Goal: Task Accomplishment & Management: Manage account settings

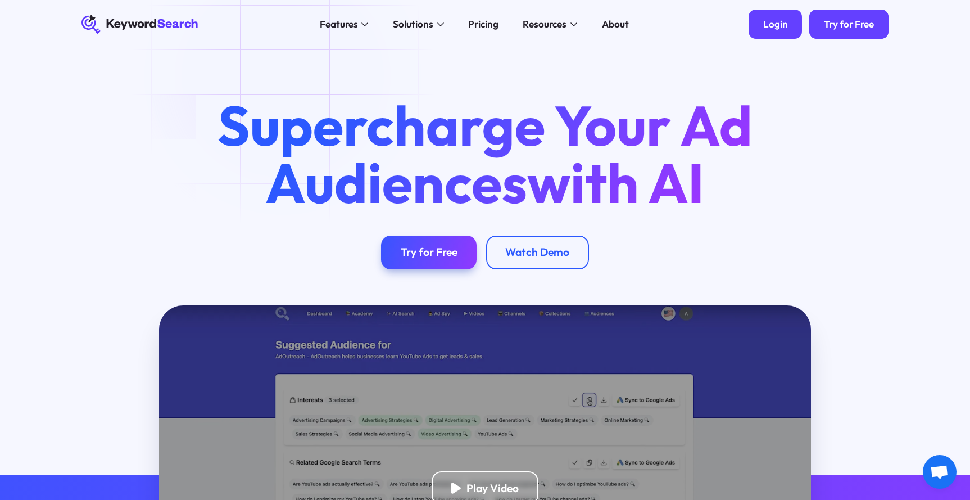
click at [779, 26] on div "Login" at bounding box center [775, 24] width 25 height 12
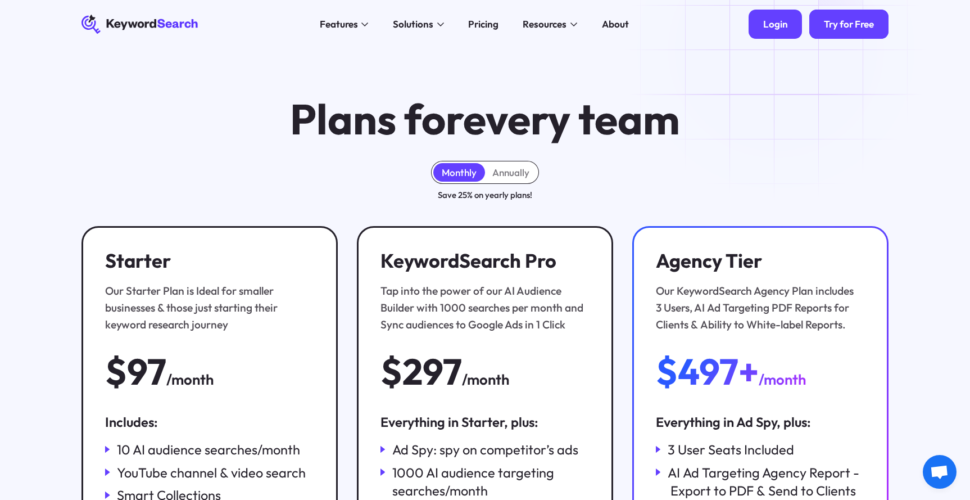
click at [768, 21] on div "Login" at bounding box center [775, 24] width 25 height 12
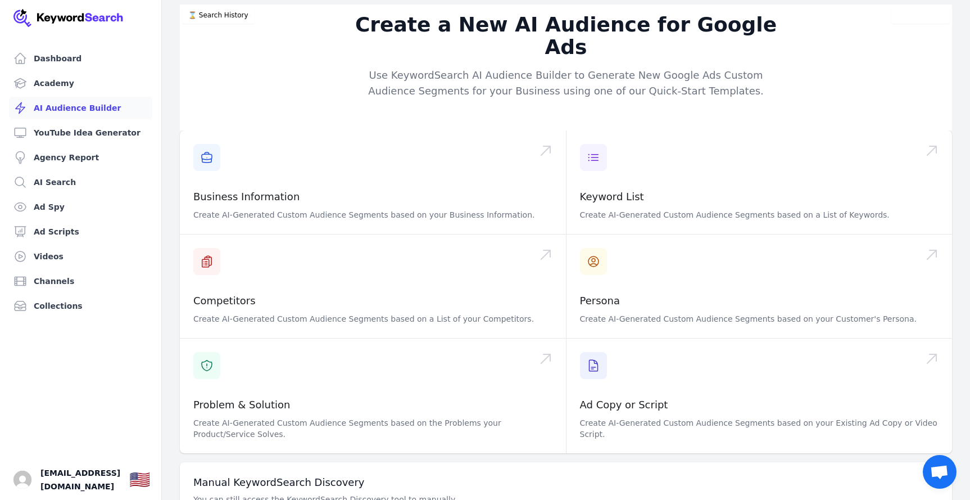
click at [96, 105] on link "AI Audience Builder" at bounding box center [80, 108] width 143 height 22
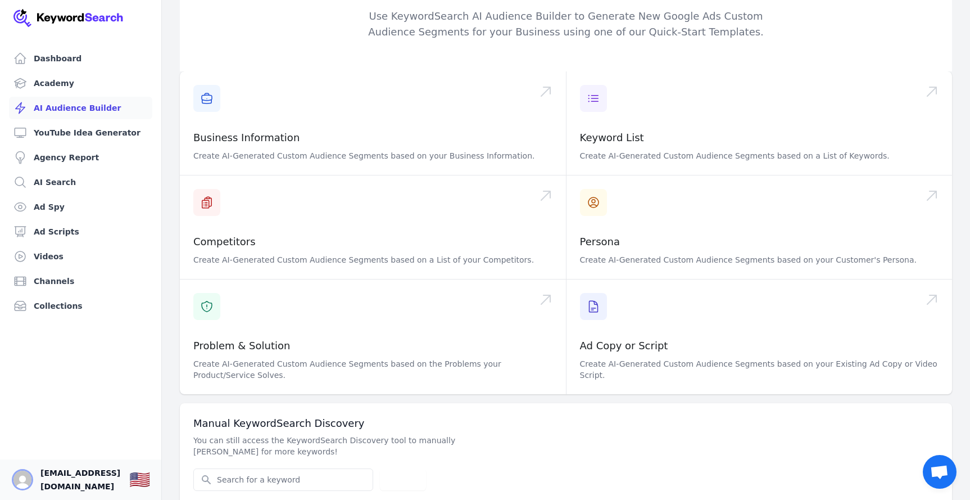
click at [25, 480] on img "Open user button" at bounding box center [22, 479] width 18 height 18
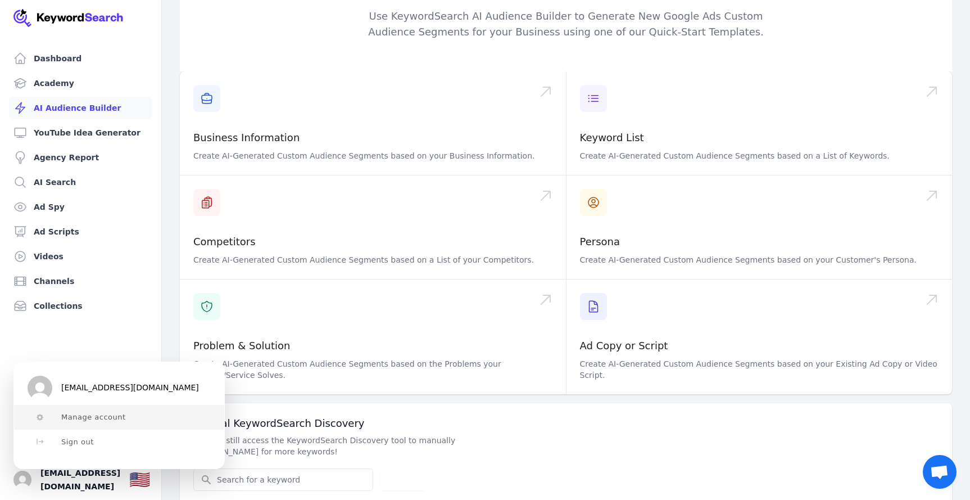
click at [86, 416] on span "Manage account" at bounding box center [93, 416] width 65 height 9
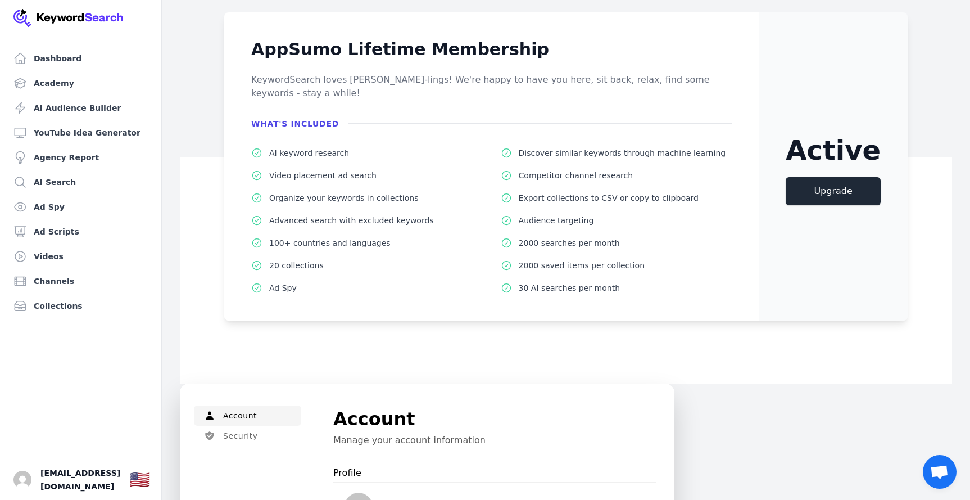
scroll to position [76, 0]
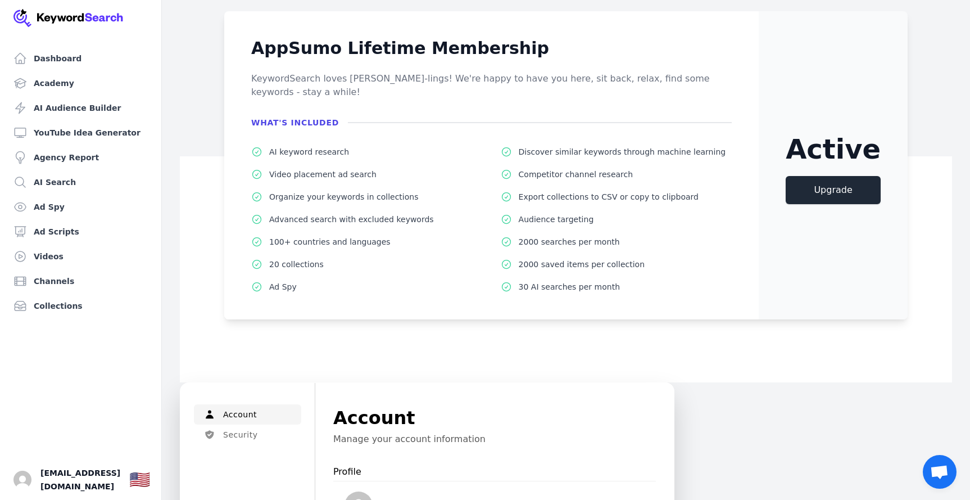
click at [576, 354] on div "AppSumo Lifetime Membership KeywordSearch loves Sumo-lings! We're happy to have…" at bounding box center [566, 187] width 772 height 389
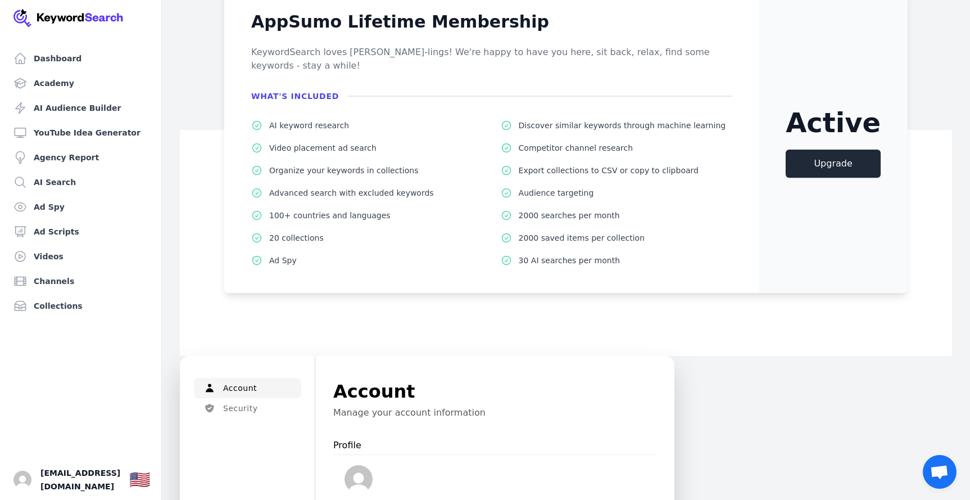
scroll to position [102, 0]
